Goal: Find specific page/section: Find specific page/section

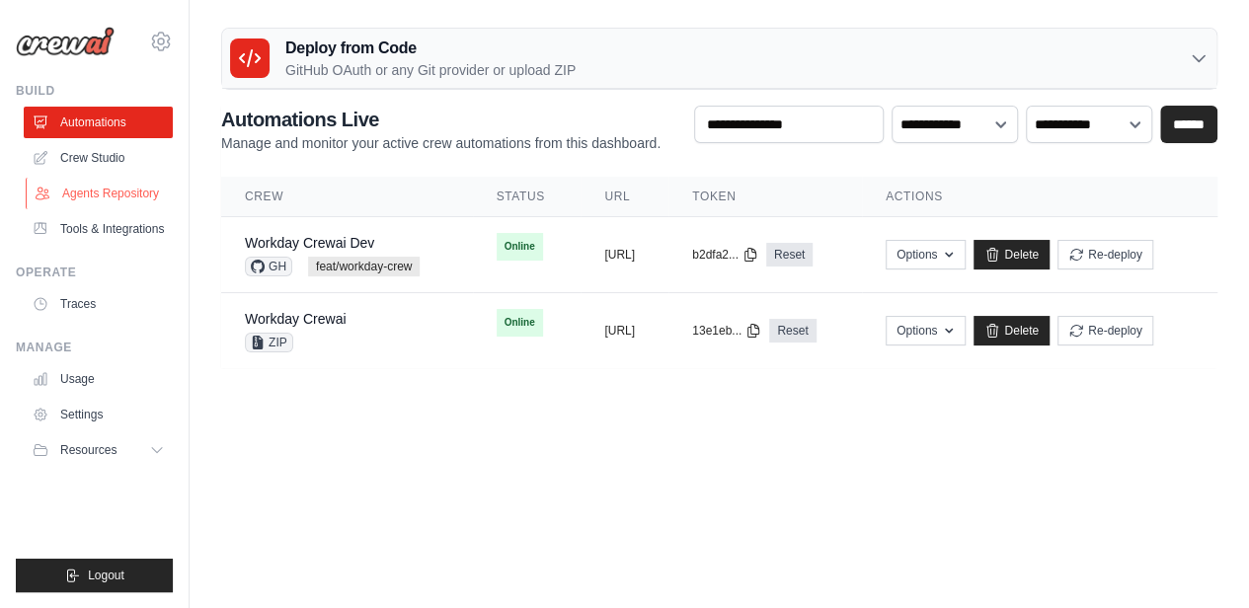
click at [108, 189] on link "Agents Repository" at bounding box center [100, 194] width 149 height 32
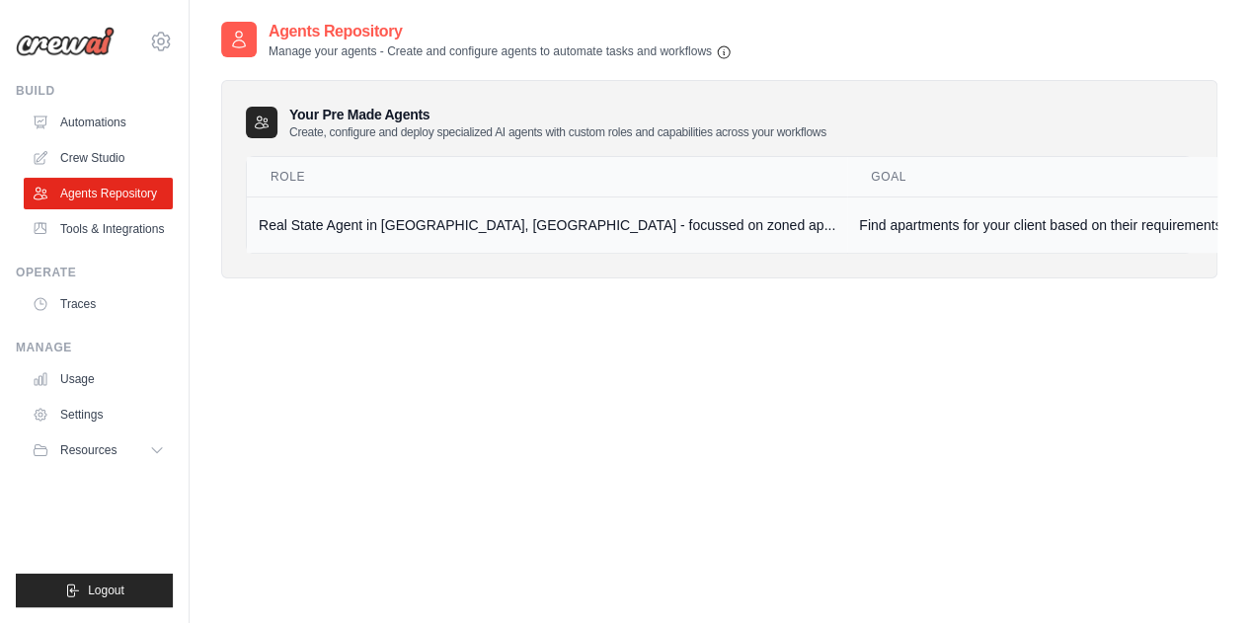
click at [527, 225] on td "Real State Agent in [GEOGRAPHIC_DATA], [GEOGRAPHIC_DATA] - focussed on zoned ap…" at bounding box center [547, 225] width 600 height 56
